Goal: Information Seeking & Learning: Learn about a topic

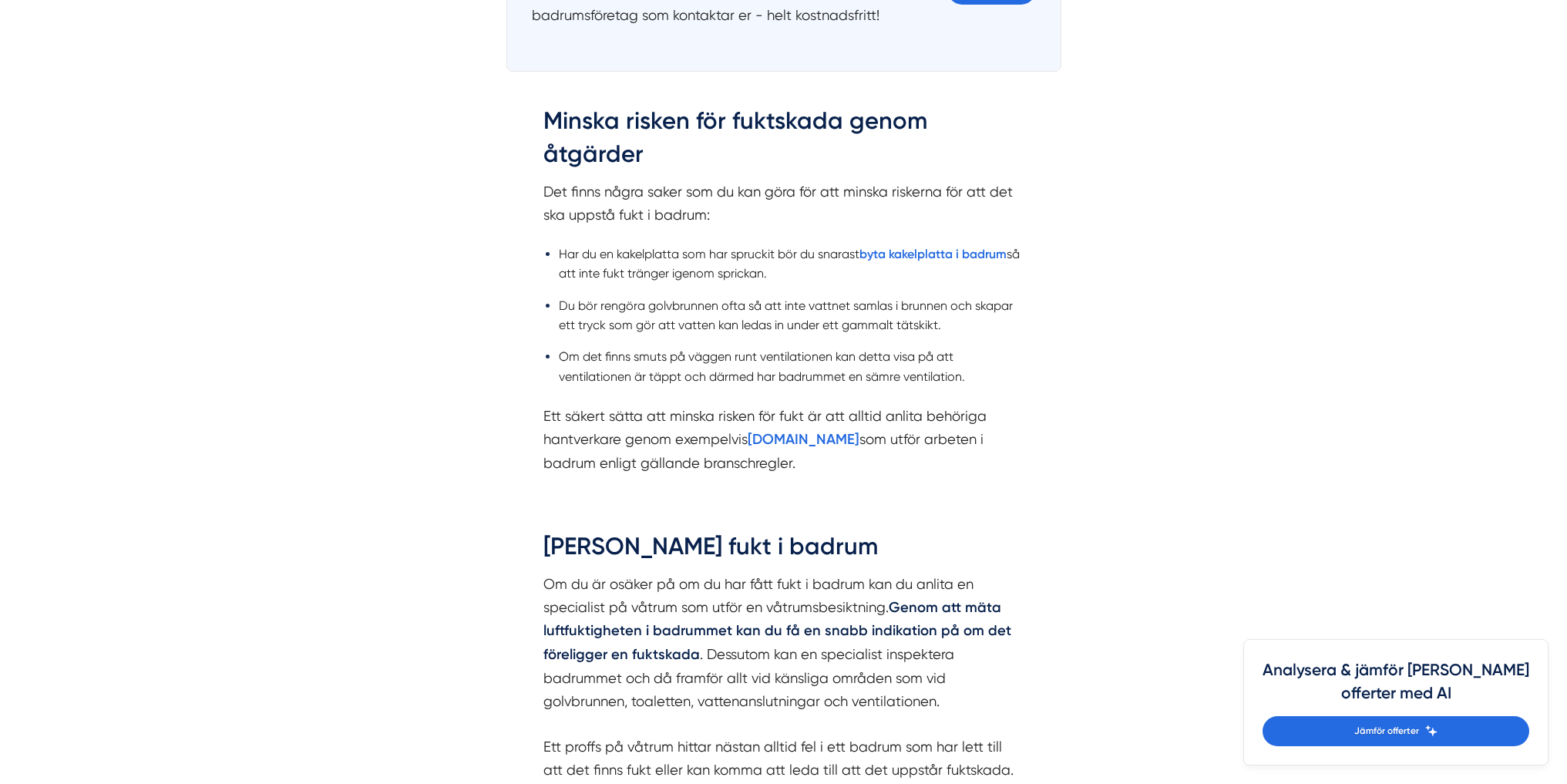
scroll to position [2312, 0]
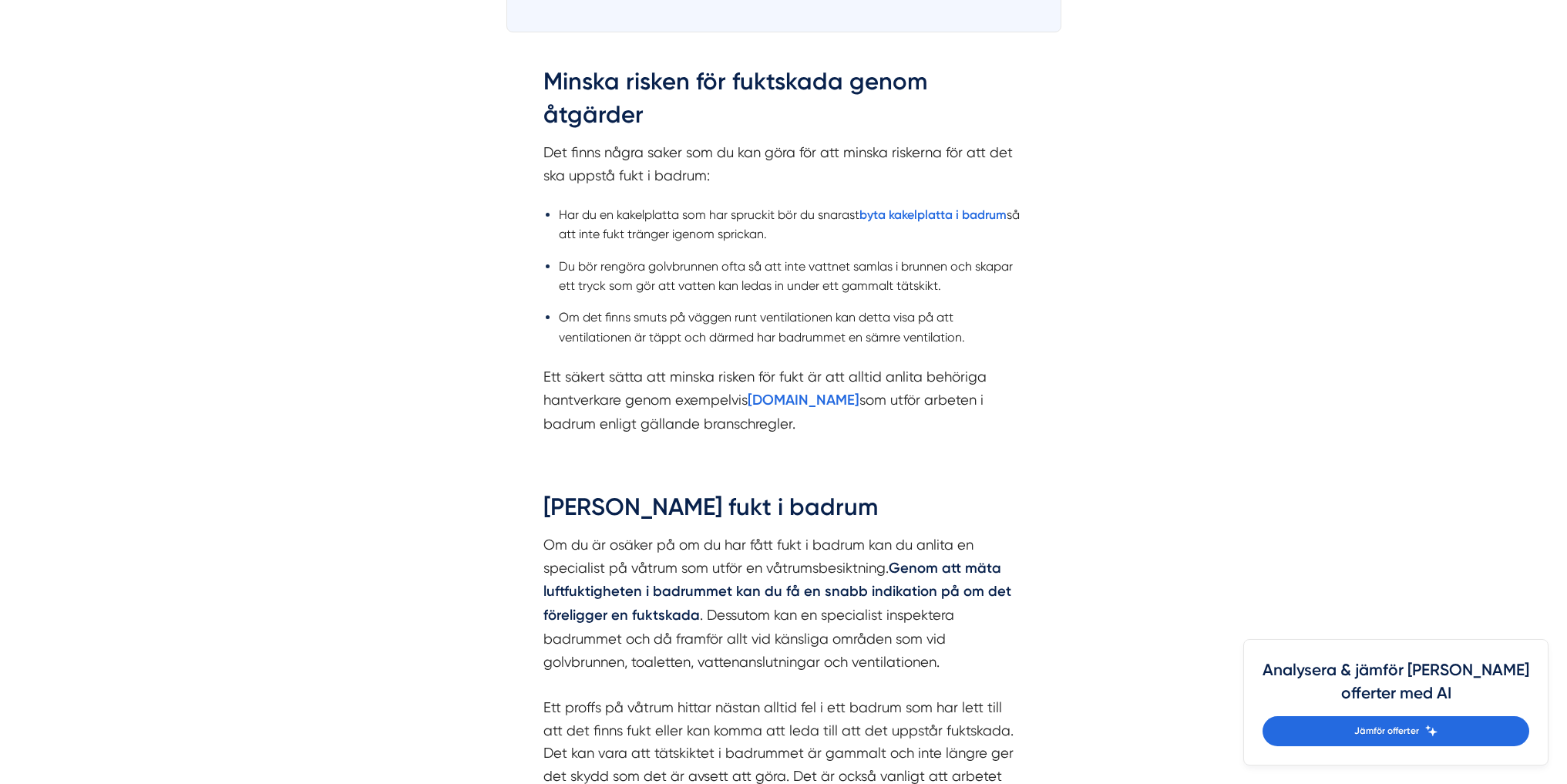
drag, startPoint x: 215, startPoint y: 330, endPoint x: 222, endPoint y: 320, distance: 12.2
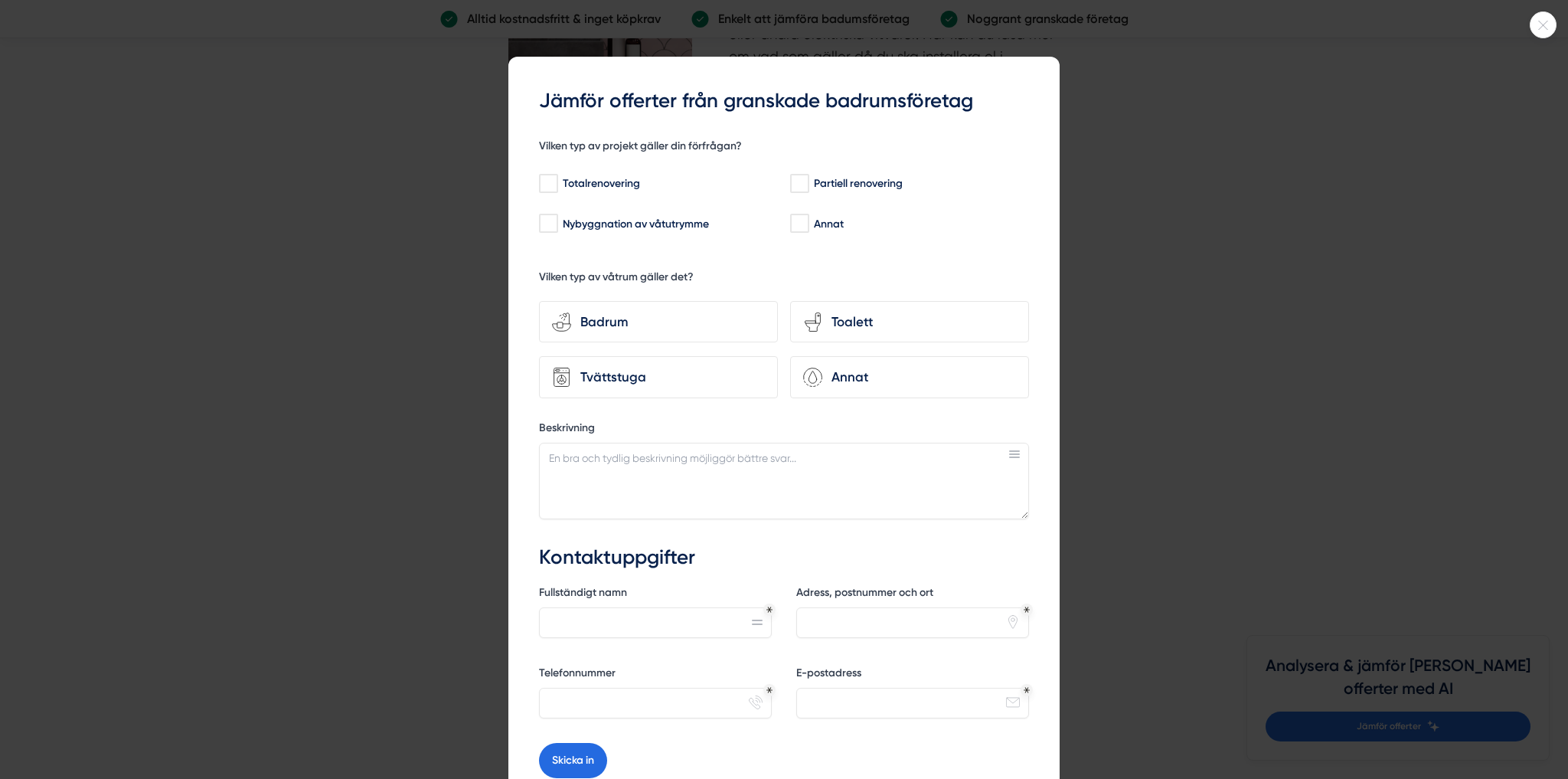
scroll to position [3676, 0]
drag, startPoint x: 167, startPoint y: 303, endPoint x: 177, endPoint y: 299, distance: 10.8
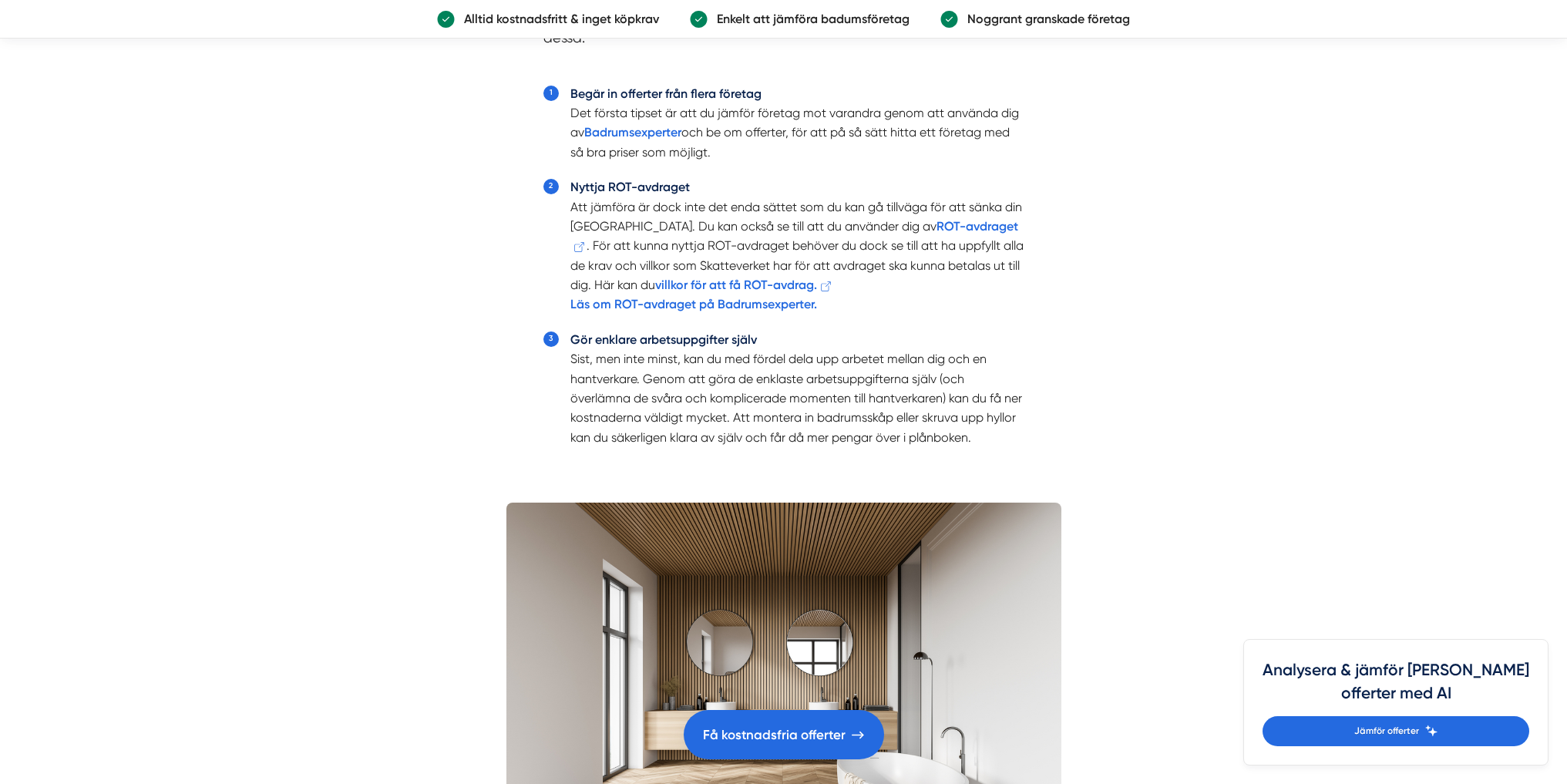
scroll to position [3622, 0]
